Goal: Task Accomplishment & Management: Use online tool/utility

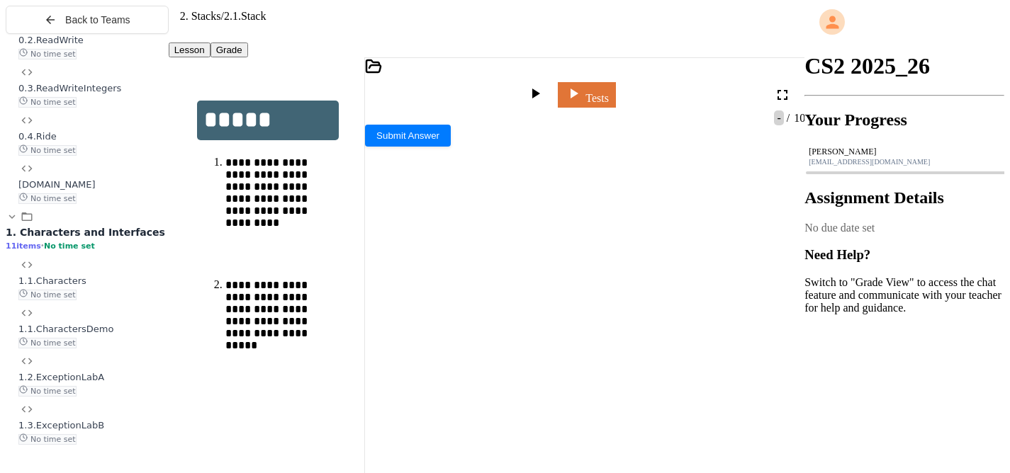
scroll to position [666, 0]
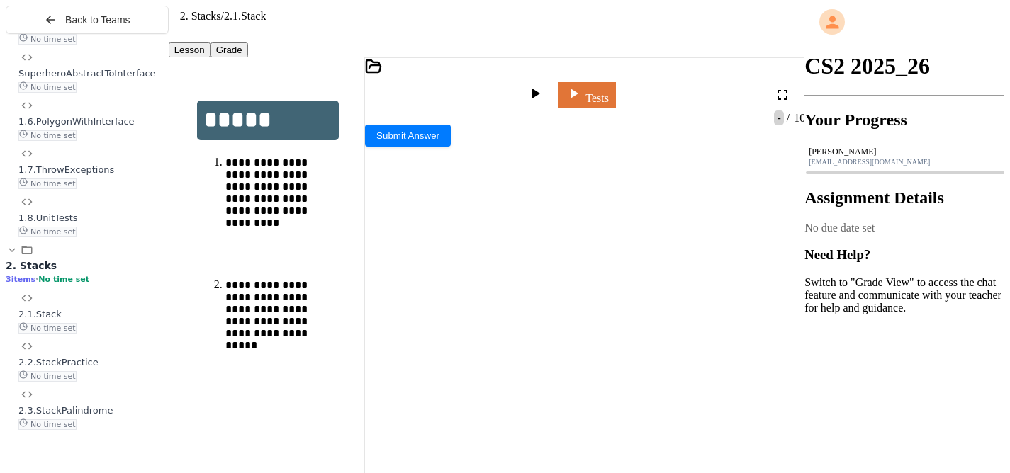
click at [95, 416] on span "2.3.StackPalindrome" at bounding box center [65, 410] width 94 height 11
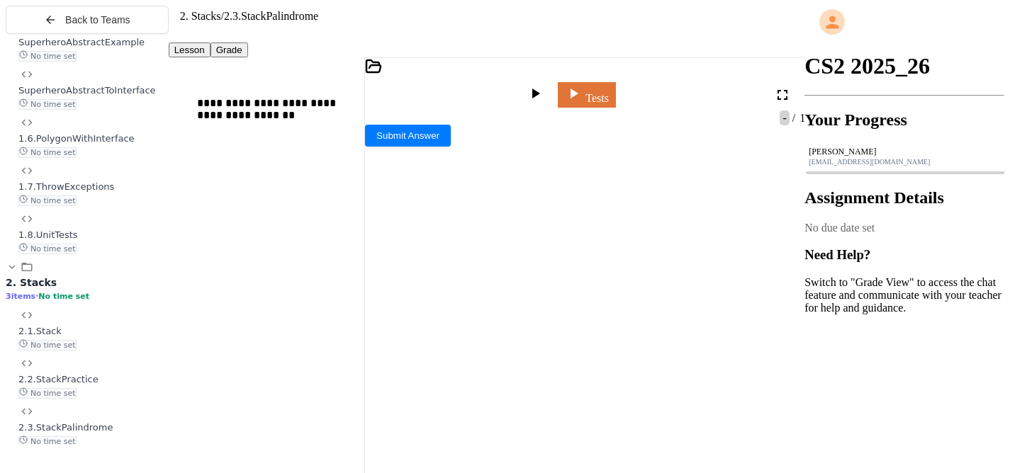
click at [62, 337] on span "2.1.Stack" at bounding box center [39, 331] width 43 height 11
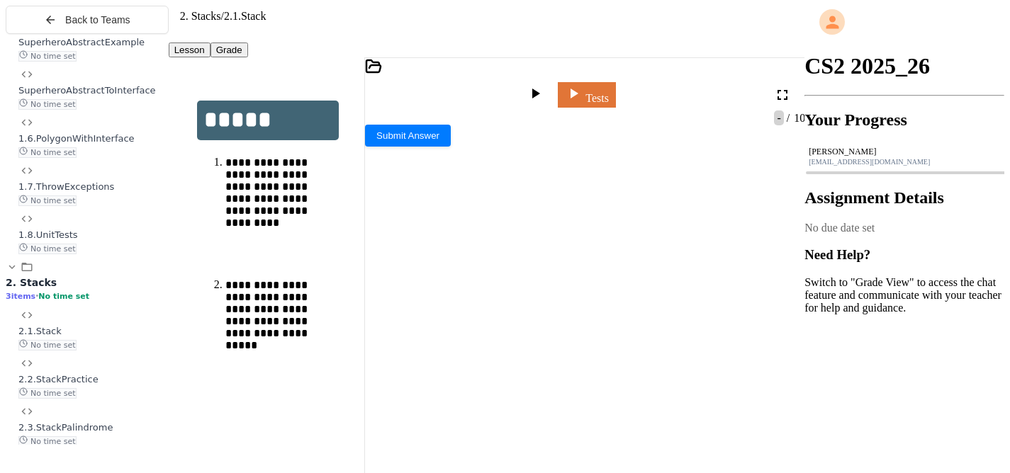
scroll to position [785, 0]
click at [376, 137] on icon at bounding box center [370, 142] width 11 height 11
click at [439, 222] on div "ArrayStackTest.java" at bounding box center [427, 228] width 92 height 13
click at [452, 118] on div "ArrayStack.java" at bounding box center [585, 125] width 440 height 26
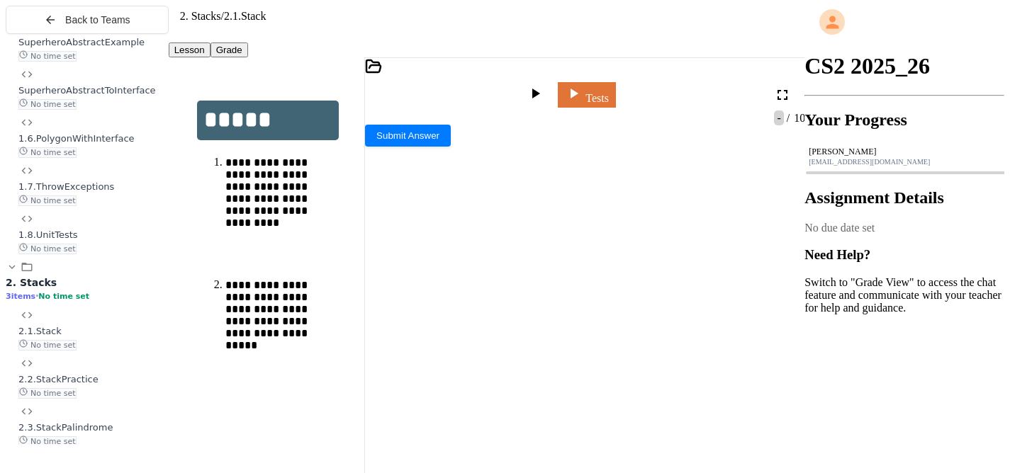
scroll to position [785, 0]
click at [563, 137] on div "ArrayStackTest.java" at bounding box center [585, 143] width 440 height 13
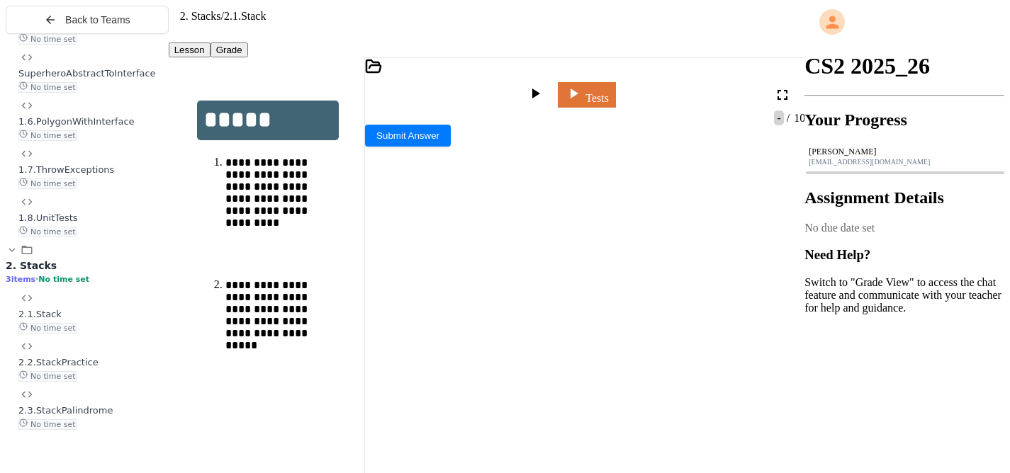
click at [428, 112] on div "ArrayStack.java" at bounding box center [585, 118] width 440 height 13
click at [570, 137] on div "ArrayStackTest.java" at bounding box center [585, 143] width 440 height 13
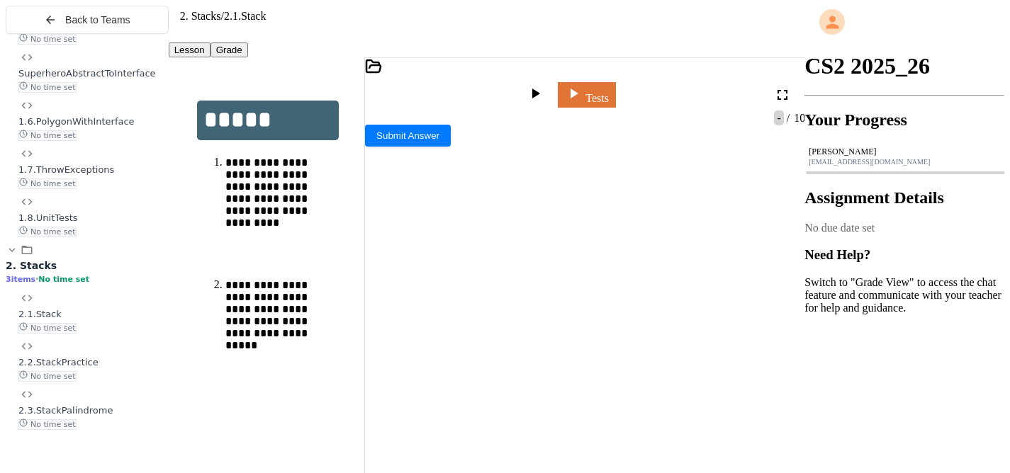
scroll to position [326, 0]
click at [541, 85] on div at bounding box center [536, 95] width 21 height 20
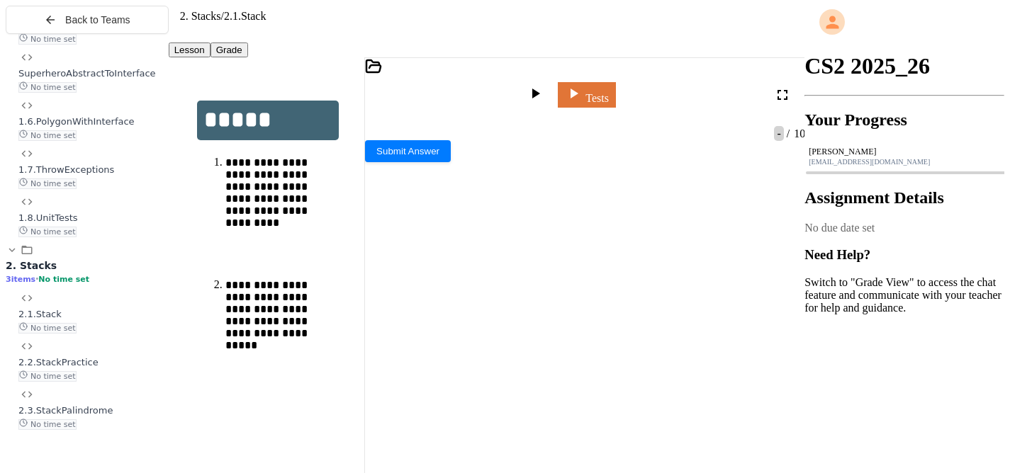
click at [543, 85] on icon at bounding box center [534, 93] width 17 height 17
click at [436, 153] on div at bounding box center [585, 146] width 440 height 13
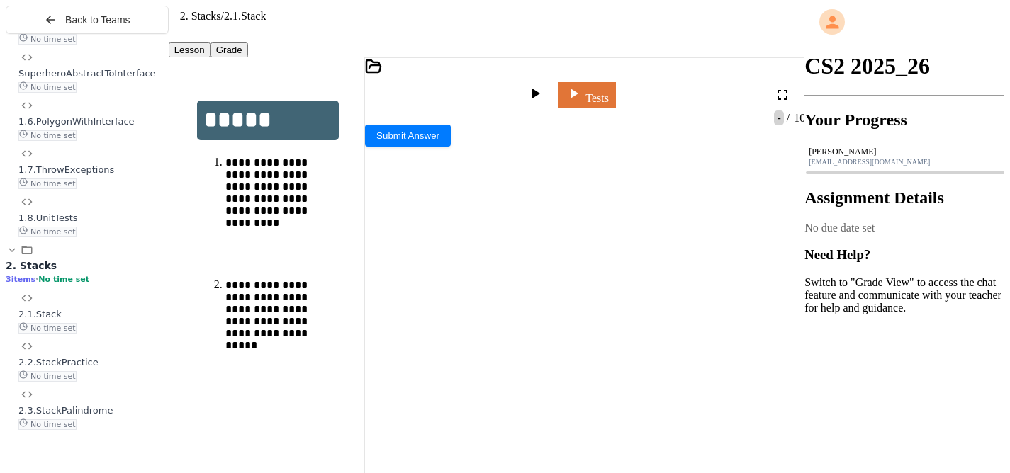
click at [121, 430] on div "2.3.StackPalindrome No time set" at bounding box center [93, 417] width 150 height 26
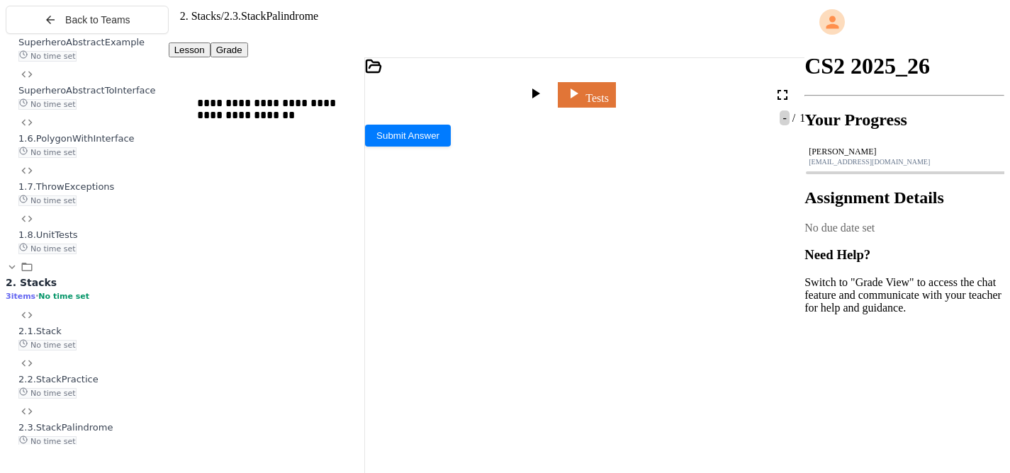
scroll to position [215, 0]
drag, startPoint x: 423, startPoint y: 215, endPoint x: 643, endPoint y: 363, distance: 264.9
click at [643, 363] on div "**********" at bounding box center [597, 415] width 415 height 498
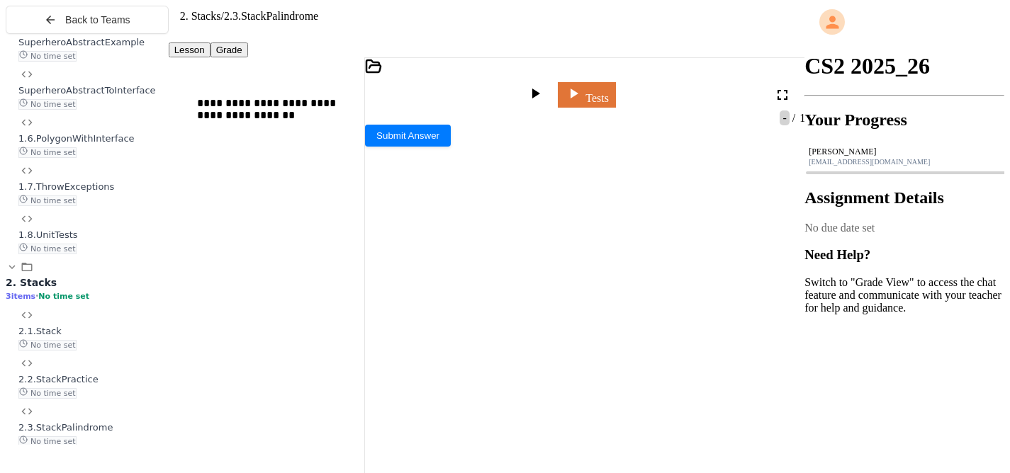
copy div "**********"
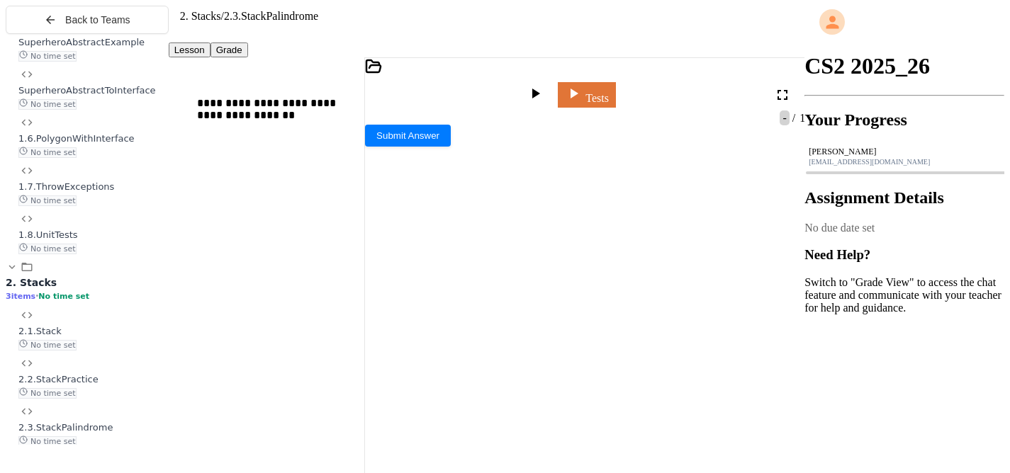
scroll to position [364, 0]
click at [547, 85] on div at bounding box center [536, 95] width 21 height 20
click at [375, 150] on icon at bounding box center [370, 145] width 10 height 10
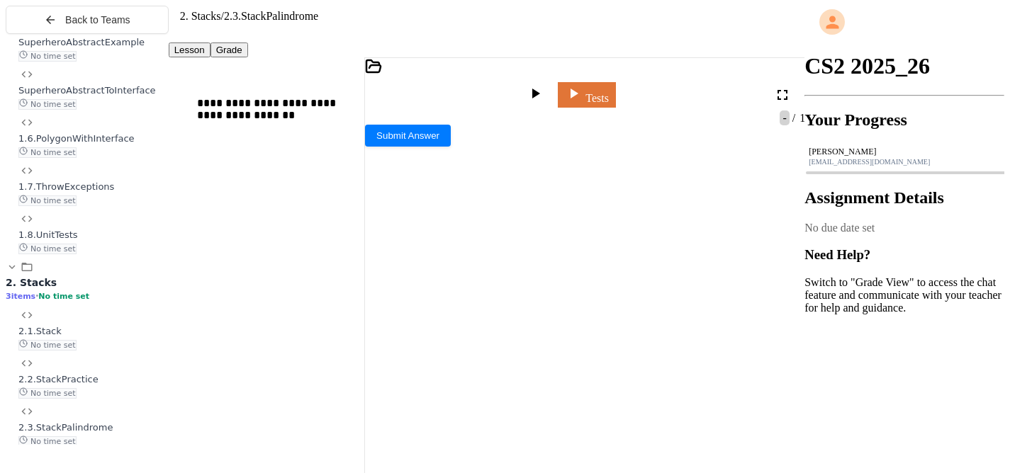
click at [402, 170] on span "*" at bounding box center [398, 175] width 8 height 10
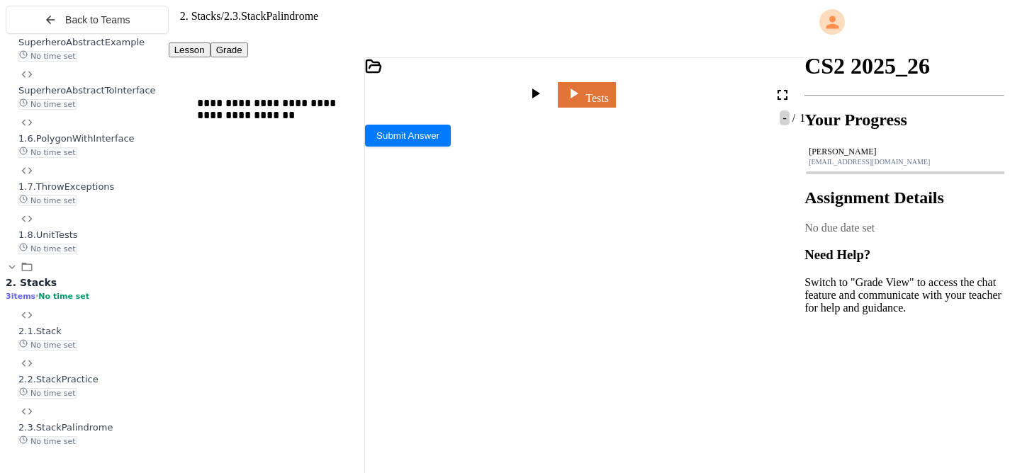
click at [544, 90] on div at bounding box center [536, 95] width 21 height 20
drag, startPoint x: 518, startPoint y: 171, endPoint x: 485, endPoint y: 171, distance: 33.3
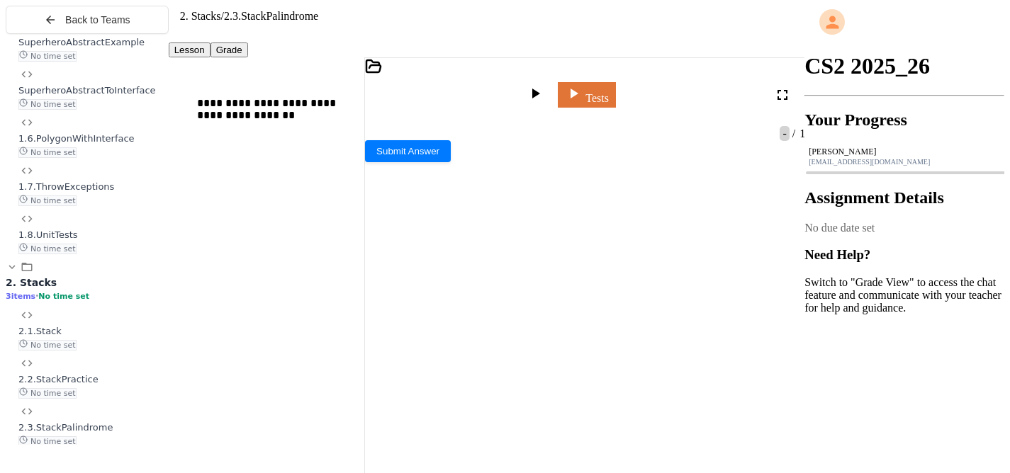
drag, startPoint x: 693, startPoint y: 171, endPoint x: 656, endPoint y: 171, distance: 36.8
click at [543, 85] on icon at bounding box center [534, 93] width 17 height 17
drag, startPoint x: 437, startPoint y: 185, endPoint x: 523, endPoint y: 218, distance: 91.7
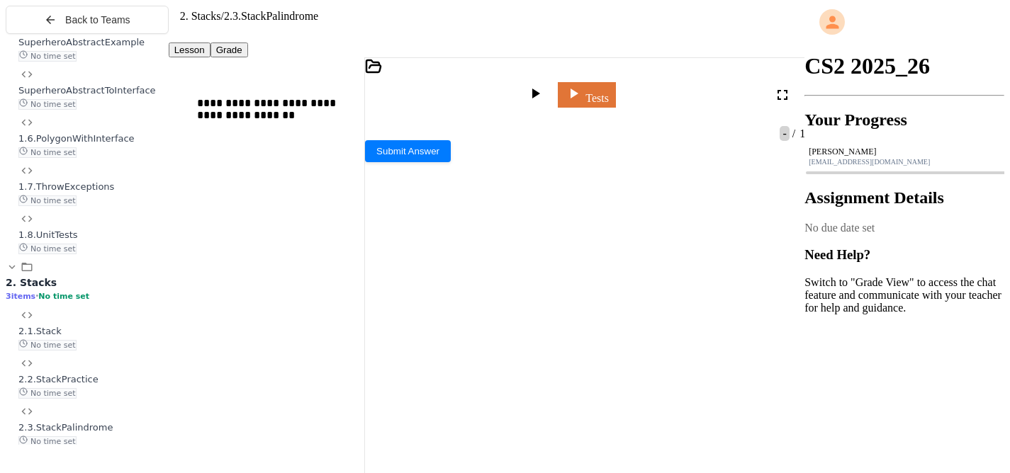
click at [543, 85] on icon at bounding box center [534, 93] width 17 height 17
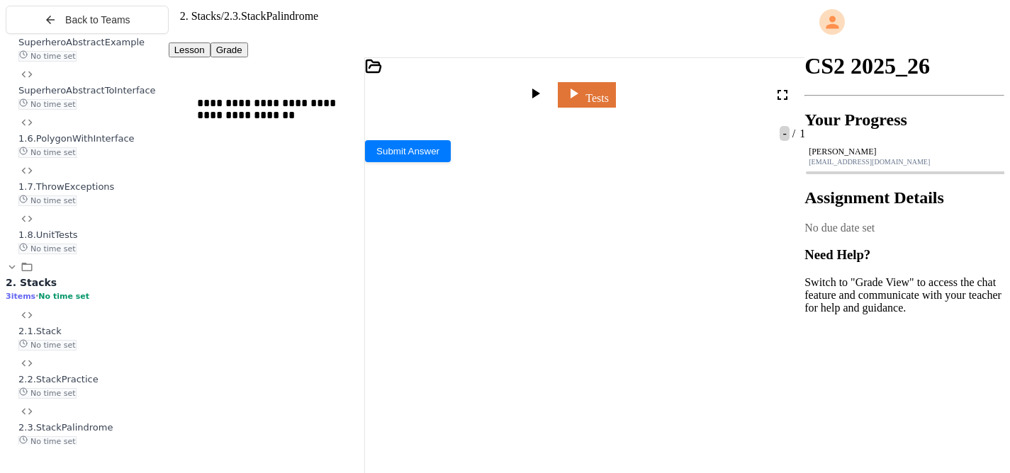
click at [543, 85] on icon at bounding box center [534, 93] width 17 height 17
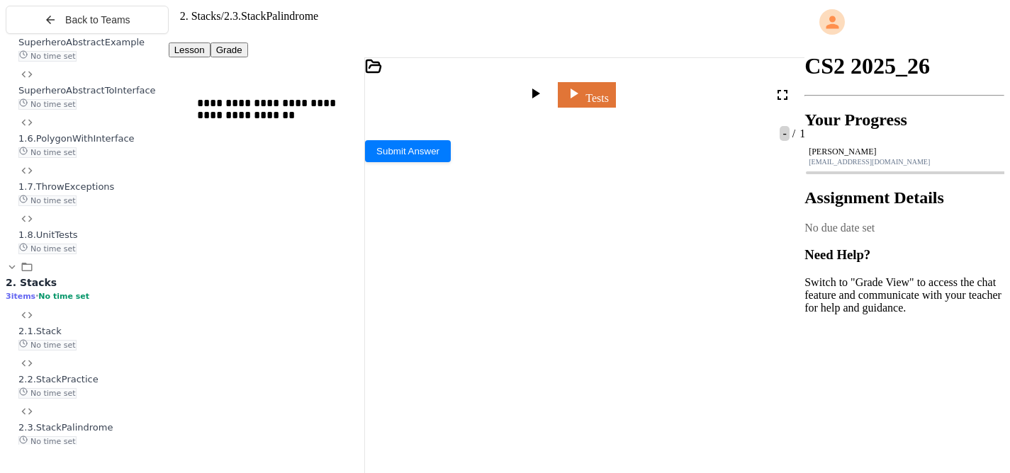
scroll to position [380, 0]
click at [543, 85] on icon at bounding box center [534, 93] width 17 height 17
click at [375, 150] on icon at bounding box center [370, 145] width 10 height 10
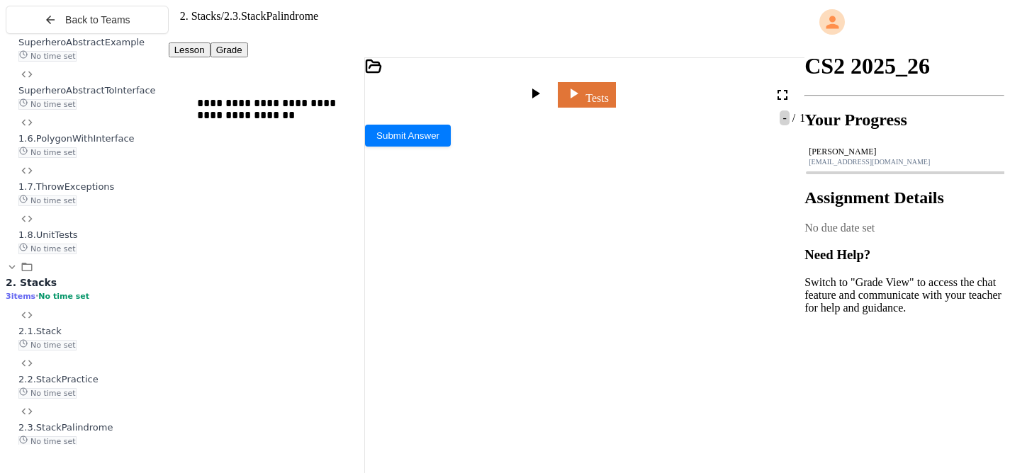
scroll to position [375, 0]
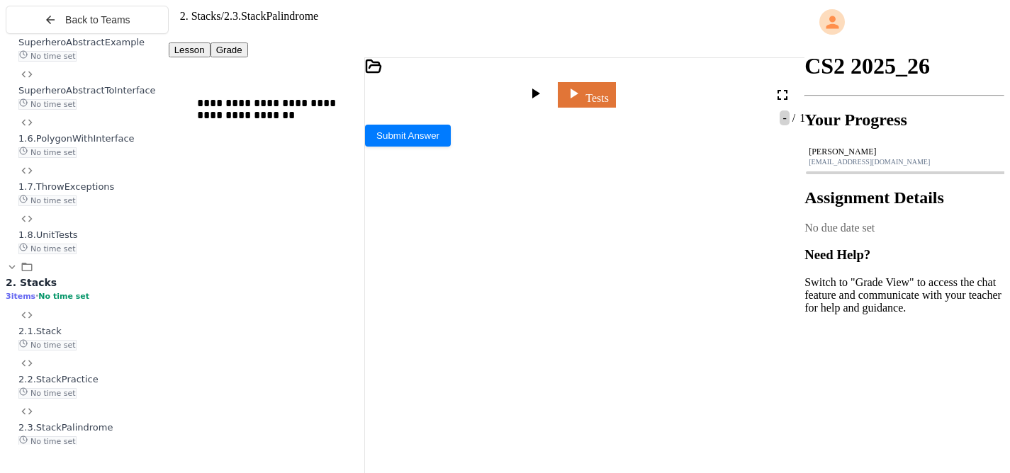
click at [616, 81] on link "Tests" at bounding box center [587, 93] width 58 height 27
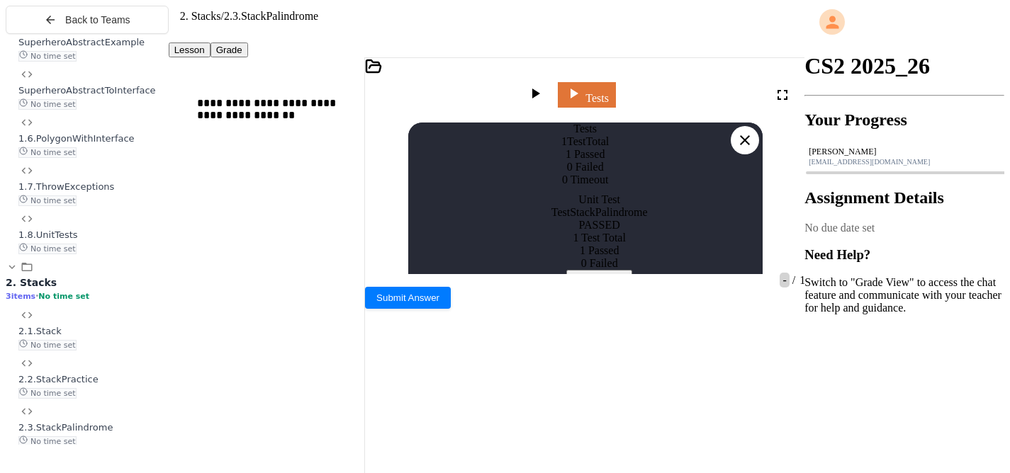
click at [749, 126] on div at bounding box center [745, 140] width 28 height 28
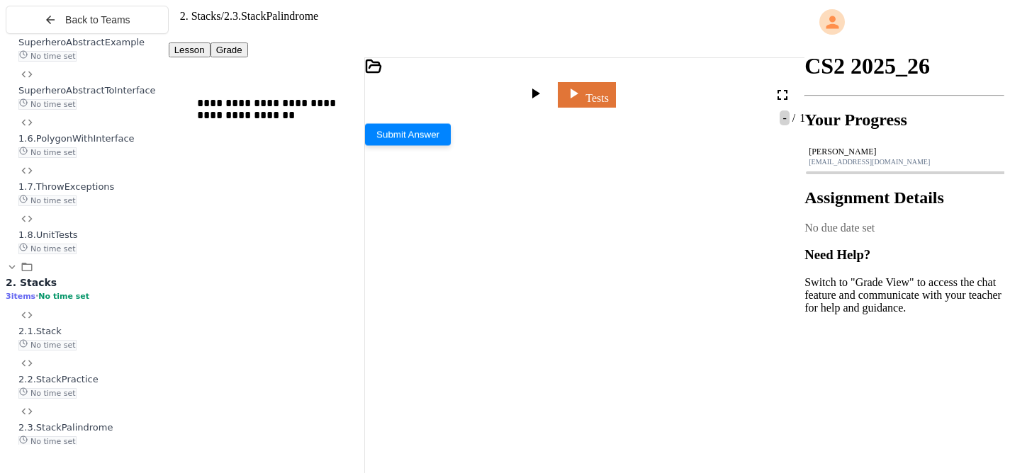
click at [439, 140] on span "Submit Answer" at bounding box center [407, 134] width 63 height 11
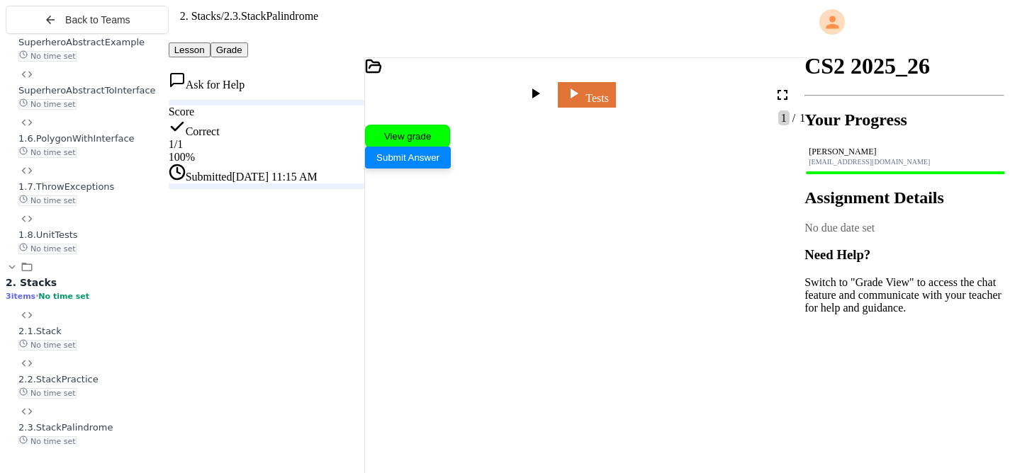
scroll to position [404, 0]
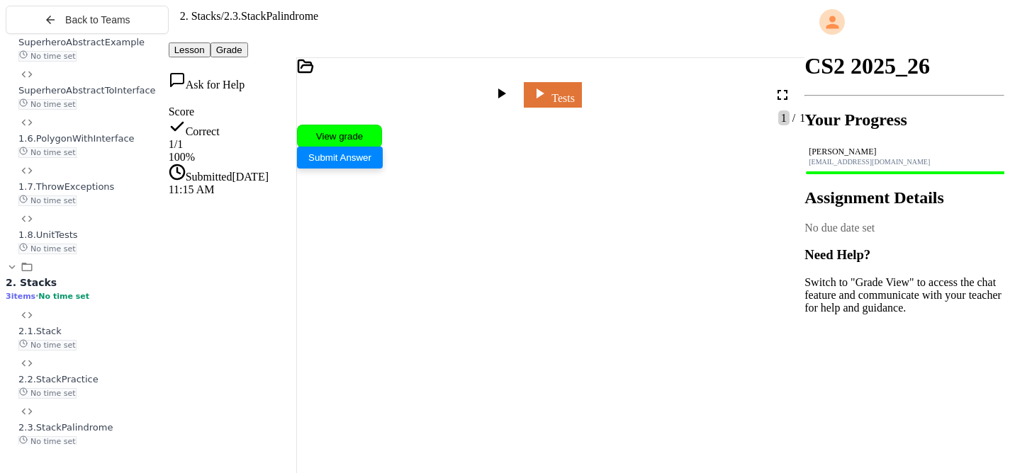
click at [273, 225] on div "**********" at bounding box center [487, 268] width 636 height 422
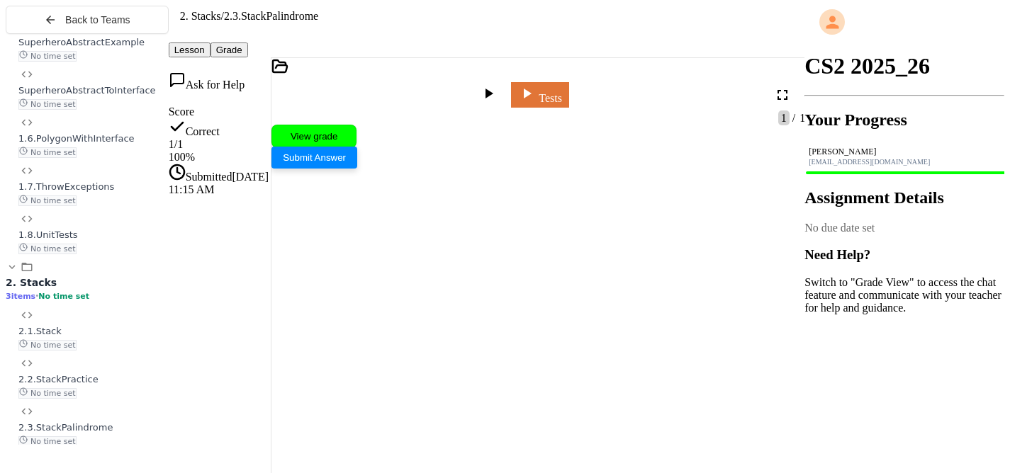
scroll to position [346, 0]
drag, startPoint x: 346, startPoint y: 188, endPoint x: 517, endPoint y: 223, distance: 175.1
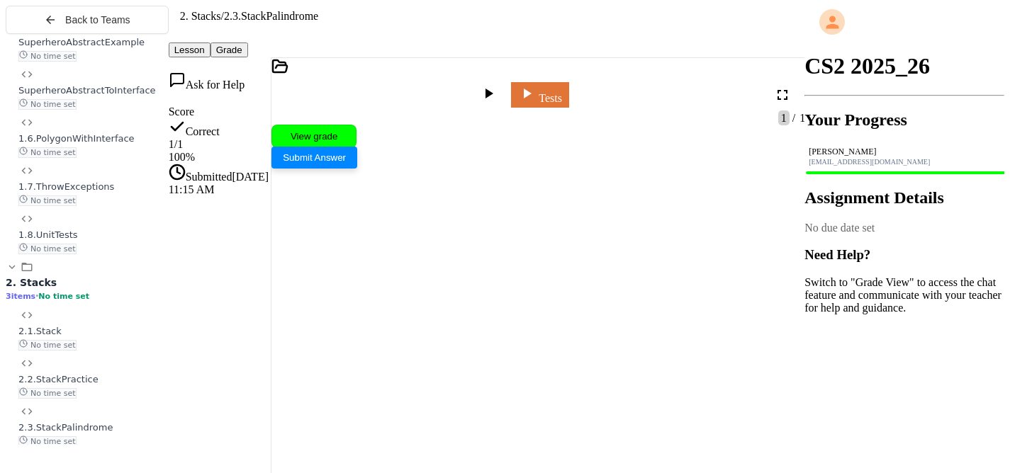
scroll to position [335, 0]
click at [62, 337] on span "2.1.Stack" at bounding box center [39, 331] width 43 height 11
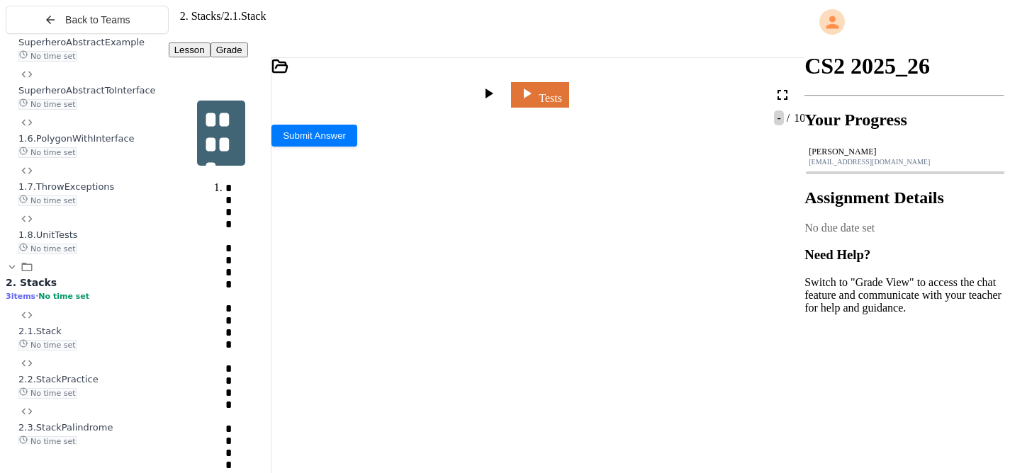
scroll to position [171, 0]
click at [399, 137] on div at bounding box center [538, 144] width 534 height 14
click at [380, 222] on div "ArrayStackTest.java" at bounding box center [334, 228] width 92 height 13
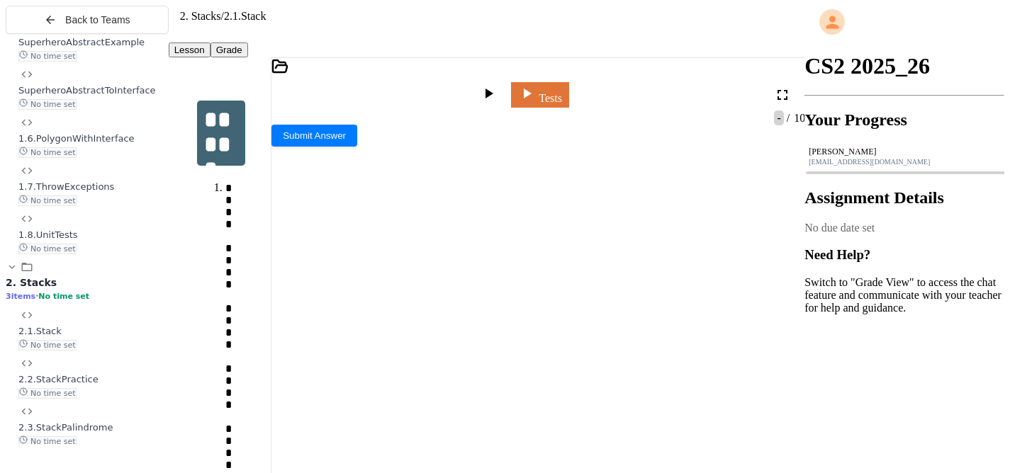
scroll to position [252, 0]
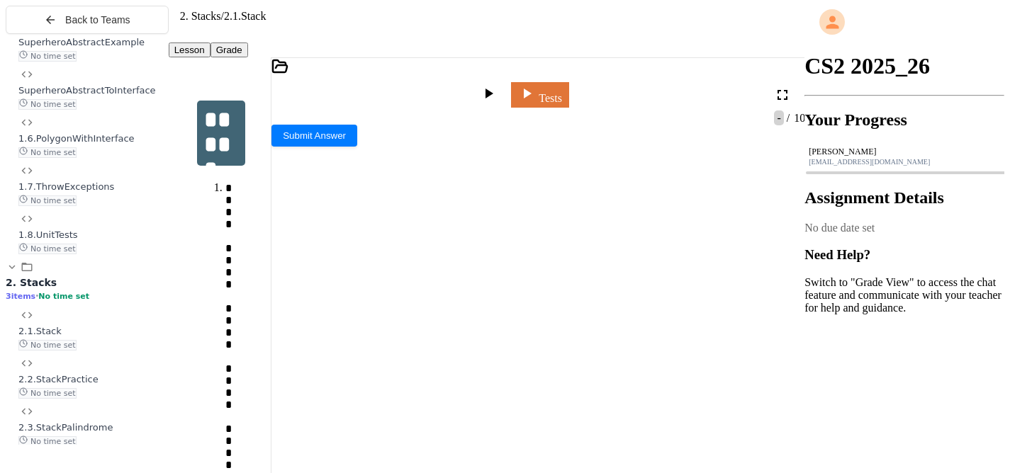
click at [559, 163] on div at bounding box center [538, 170] width 534 height 14
click at [381, 279] on div "StackException.java" at bounding box center [334, 285] width 93 height 13
click at [672, 176] on div at bounding box center [538, 182] width 534 height 13
drag, startPoint x: 449, startPoint y: 322, endPoint x: 407, endPoint y: 324, distance: 41.1
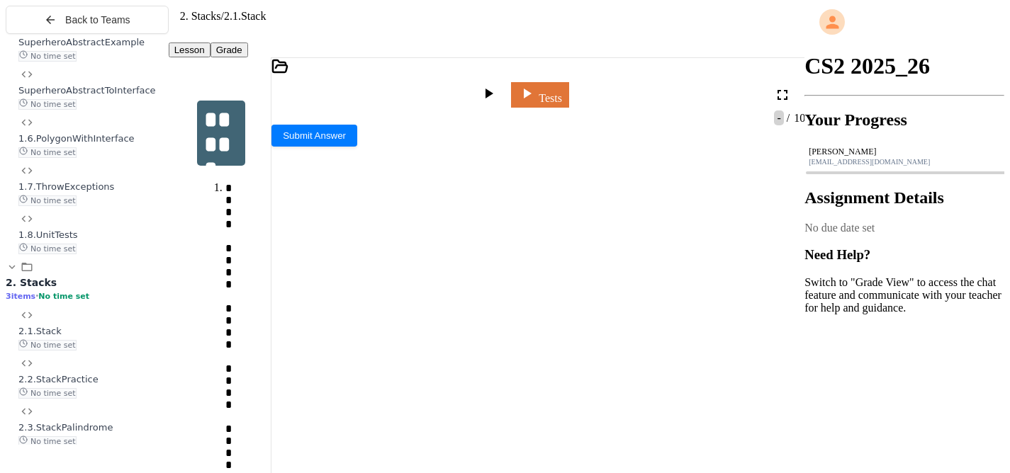
click at [326, 118] on div "ArrayStack.java" at bounding box center [538, 118] width 534 height 13
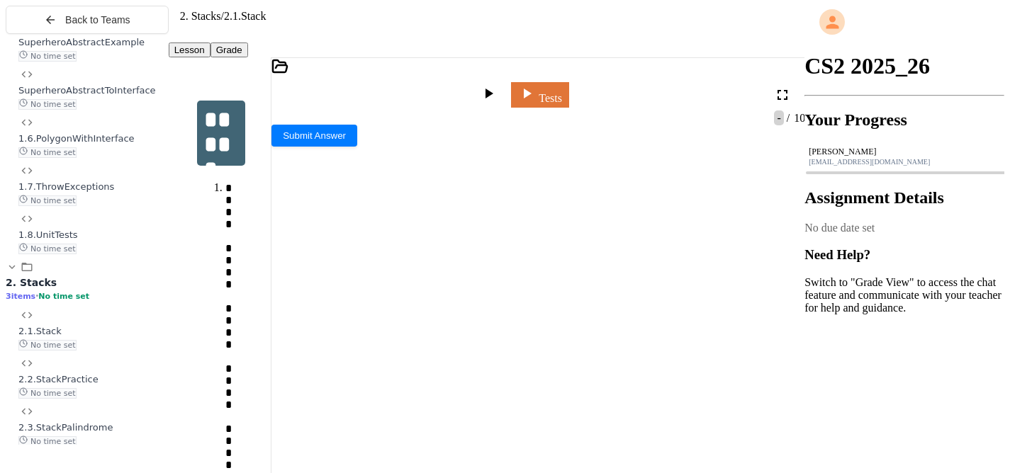
click at [433, 137] on div "ArrayStackTest.java" at bounding box center [538, 150] width 534 height 26
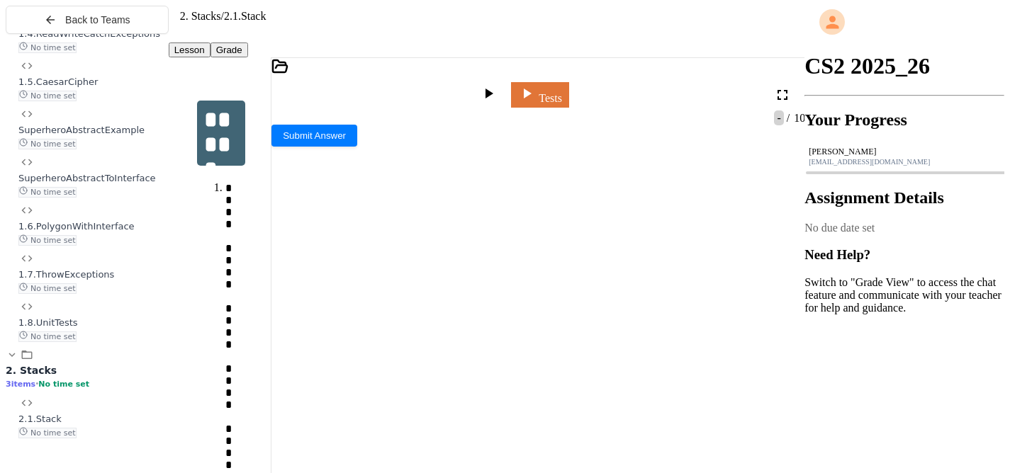
scroll to position [510, 0]
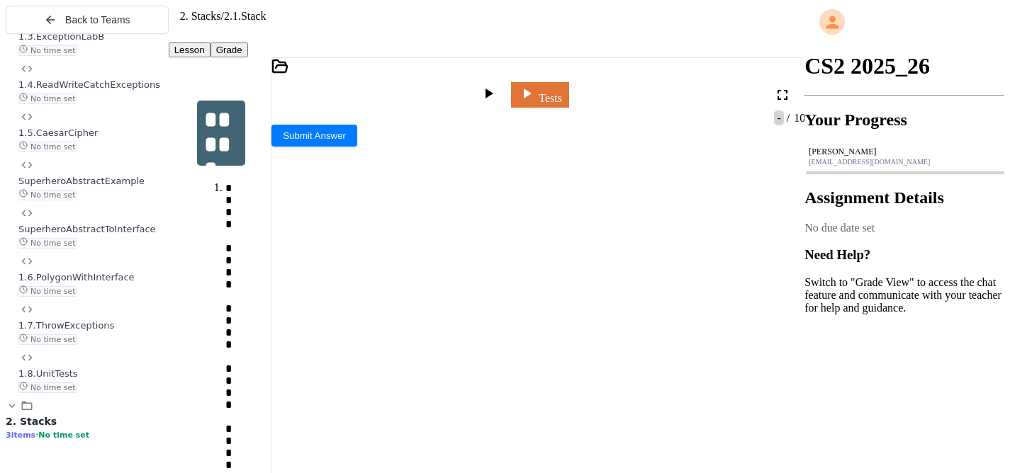
click at [138, 297] on div "No time set" at bounding box center [93, 290] width 150 height 13
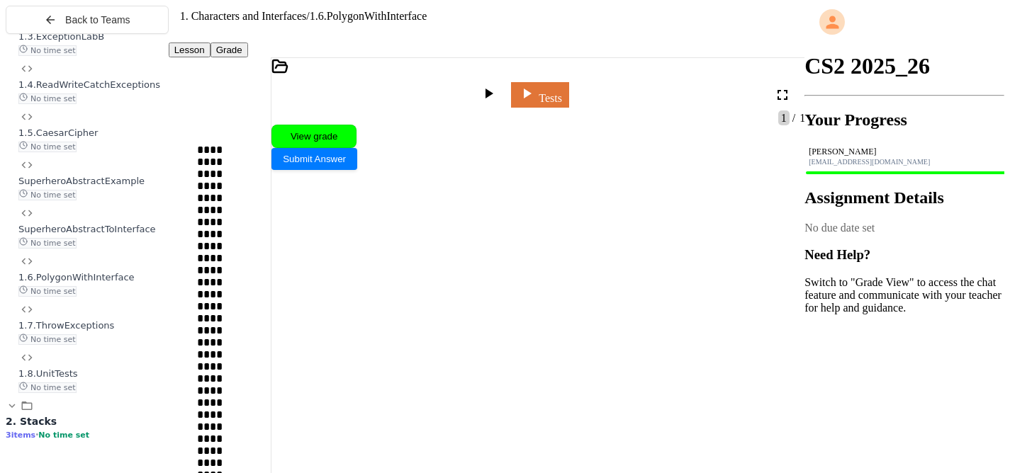
click at [383, 137] on div at bounding box center [538, 144] width 534 height 14
click at [352, 298] on div "TestMain.java" at bounding box center [320, 291] width 64 height 13
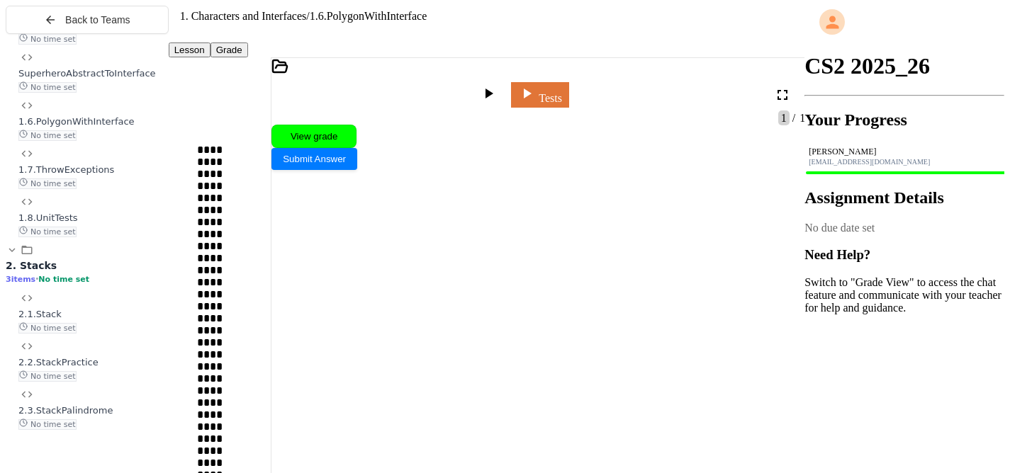
click at [120, 430] on div "2.3.StackPalindrome No time set" at bounding box center [93, 417] width 150 height 26
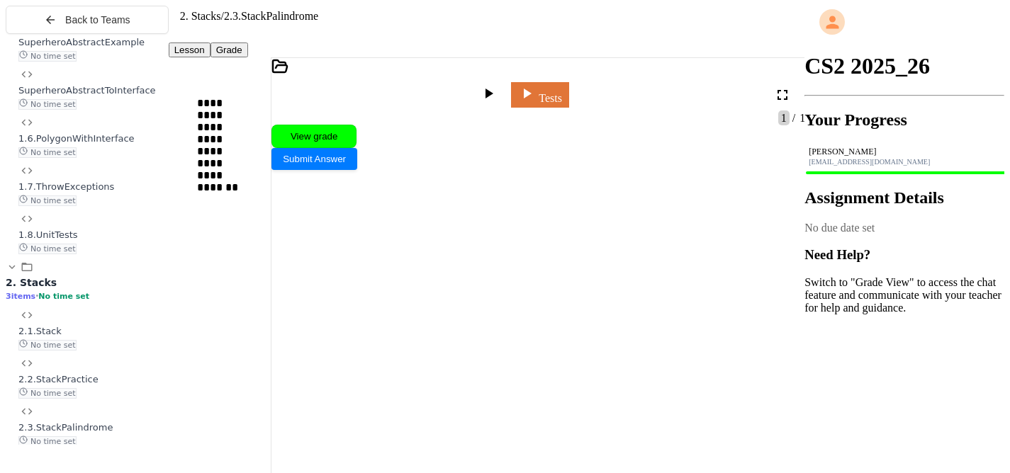
scroll to position [666, 0]
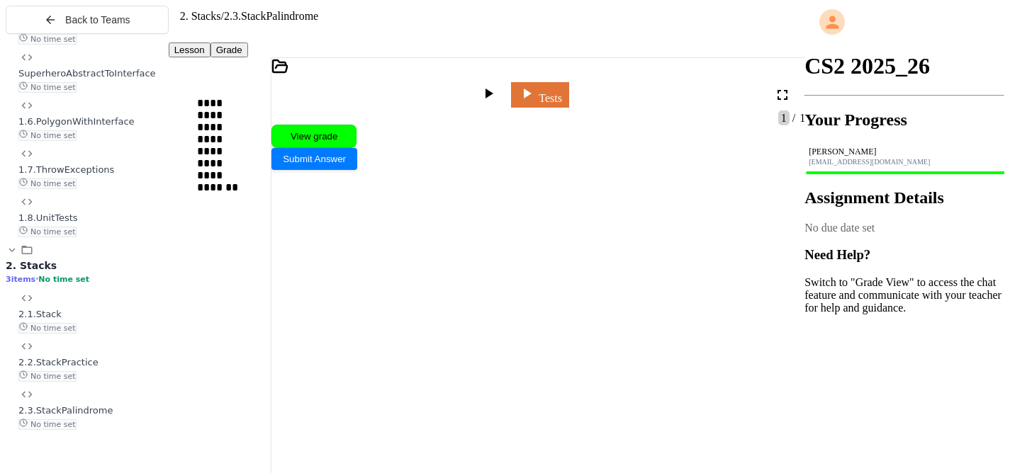
click at [130, 334] on div "No time set" at bounding box center [93, 327] width 150 height 13
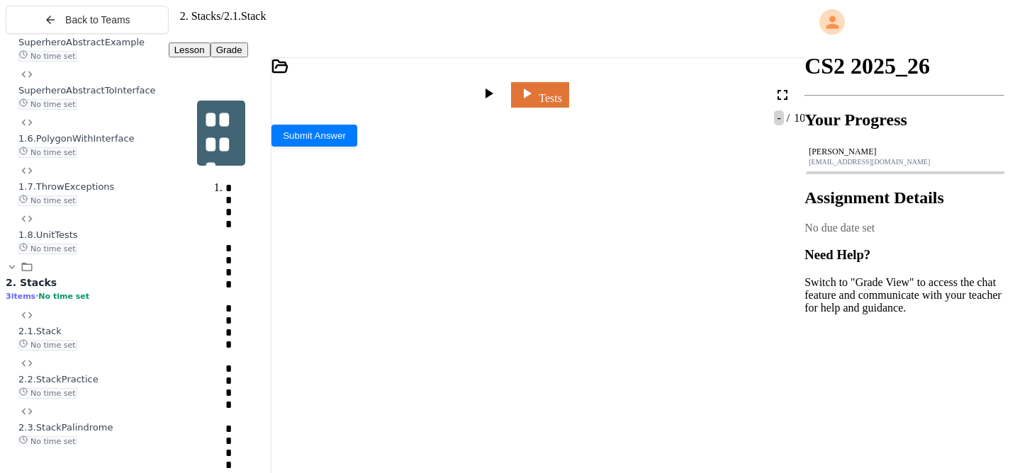
scroll to position [341, 0]
click at [283, 137] on icon at bounding box center [276, 142] width 11 height 11
click at [381, 254] on div "StackException.java" at bounding box center [334, 260] width 93 height 13
click at [332, 95] on div "Tests" at bounding box center [522, 95] width 502 height 34
click at [342, 116] on div "ArrayStack.java" at bounding box center [538, 118] width 534 height 13
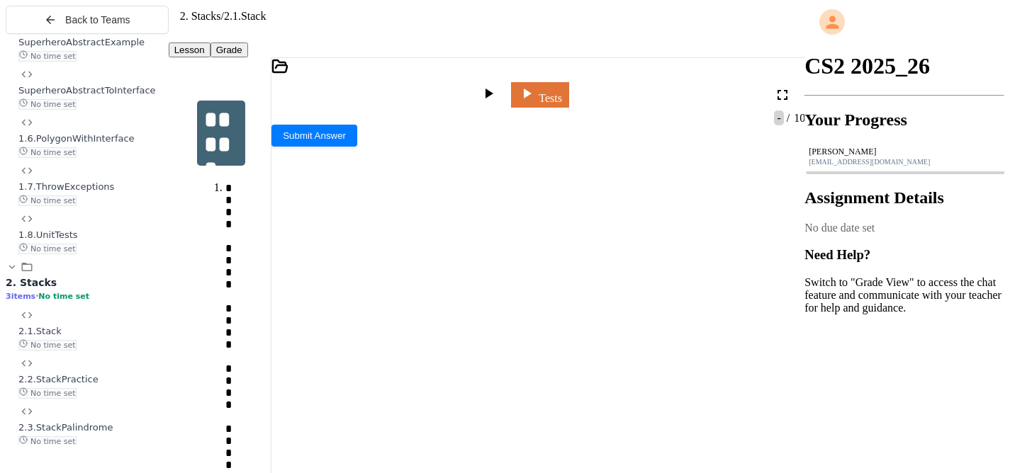
scroll to position [429, 0]
click at [283, 163] on icon at bounding box center [276, 168] width 11 height 11
click at [380, 248] on div "ArrayStackTest.java" at bounding box center [334, 254] width 92 height 13
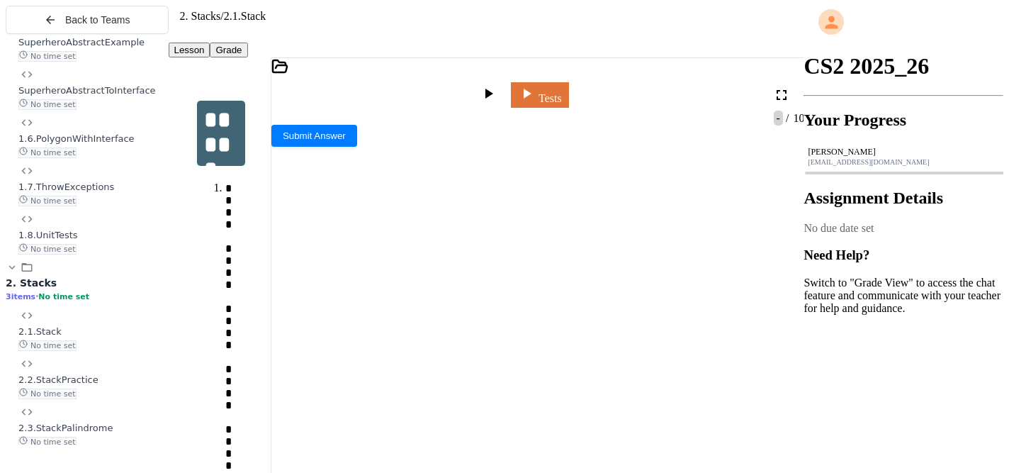
click at [334, 120] on div "ArrayStack.java" at bounding box center [537, 125] width 533 height 26
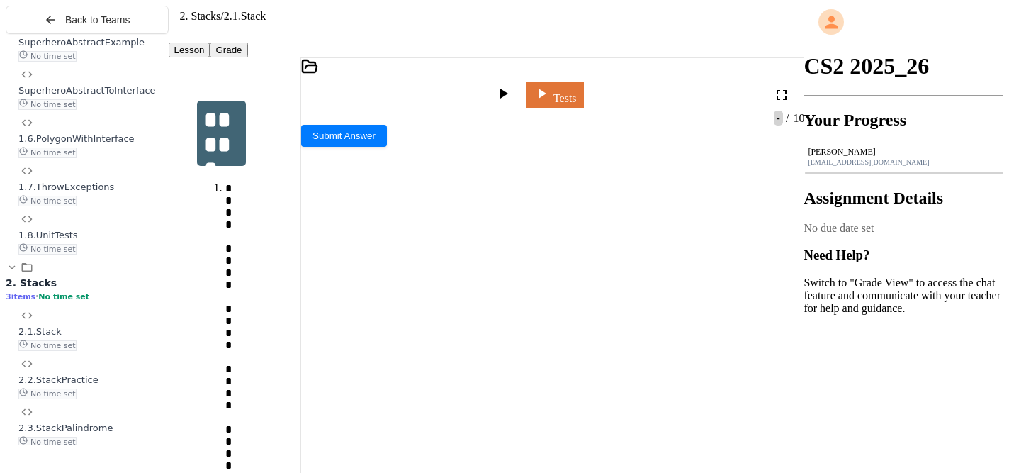
scroll to position [786, 0]
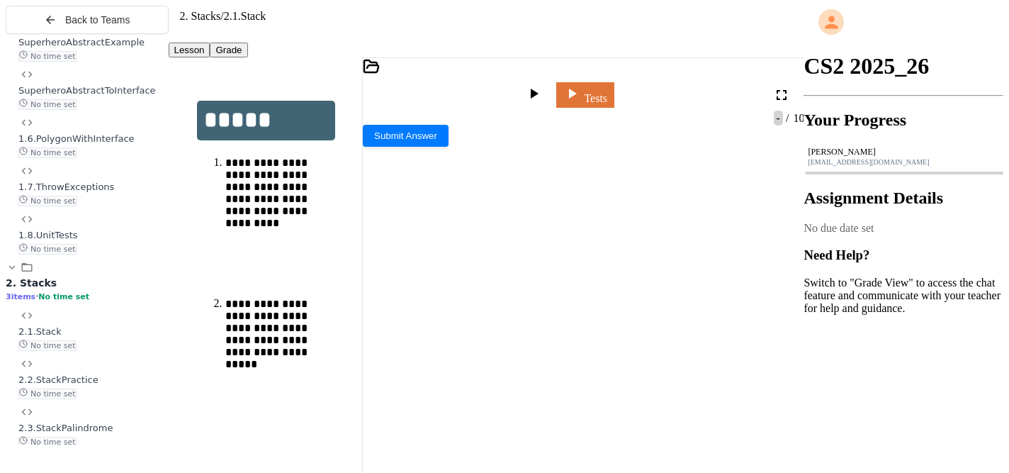
click at [365, 295] on div "**********" at bounding box center [487, 267] width 636 height 421
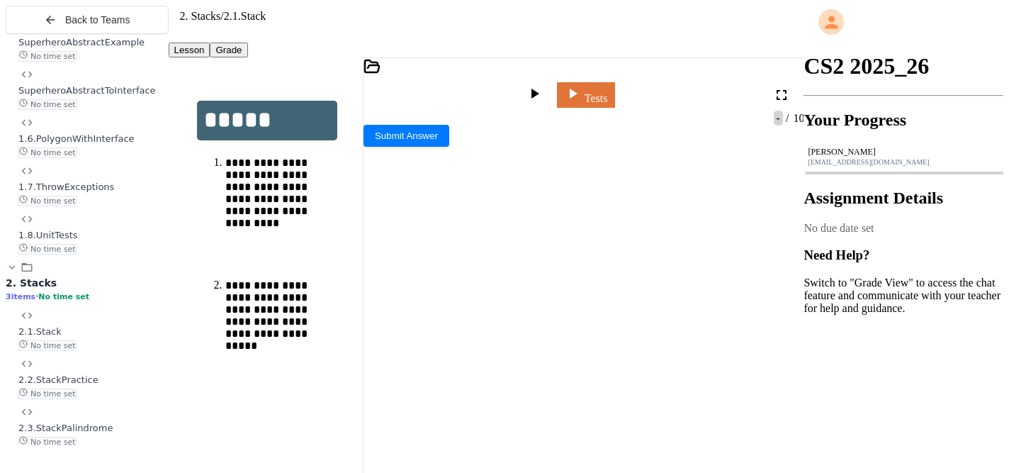
drag, startPoint x: 696, startPoint y: 276, endPoint x: 424, endPoint y: 276, distance: 272.1
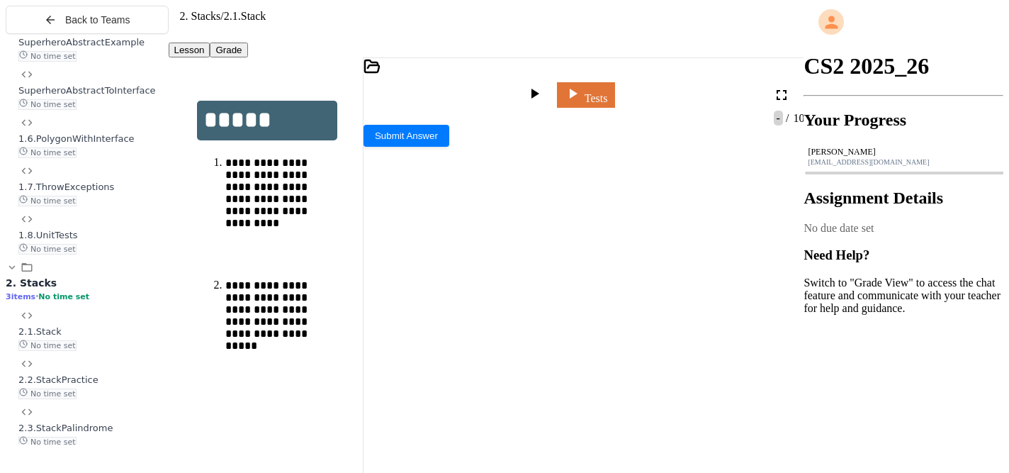
click at [543, 85] on icon at bounding box center [534, 93] width 17 height 17
click at [424, 153] on div at bounding box center [584, 146] width 441 height 13
click at [568, 137] on div "StackException.java" at bounding box center [584, 143] width 441 height 13
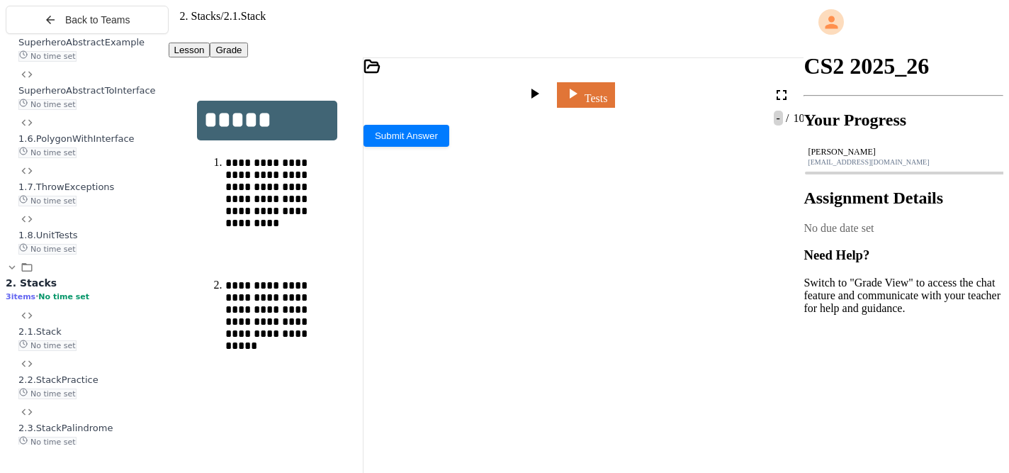
click at [661, 163] on div "ArrayStackTest.java" at bounding box center [584, 169] width 441 height 13
drag, startPoint x: 549, startPoint y: 280, endPoint x: 476, endPoint y: 278, distance: 73.0
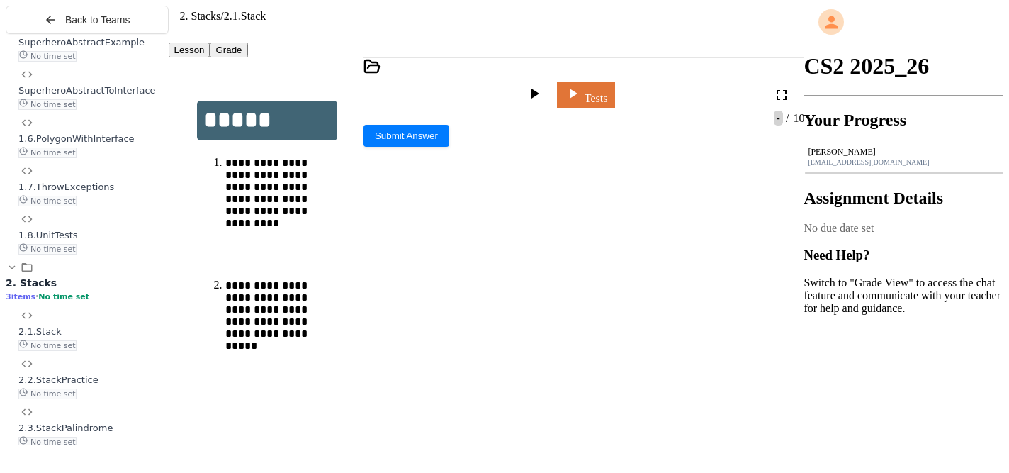
drag, startPoint x: 750, startPoint y: 312, endPoint x: 643, endPoint y: 312, distance: 107.0
